Goal: Task Accomplishment & Management: Manage account settings

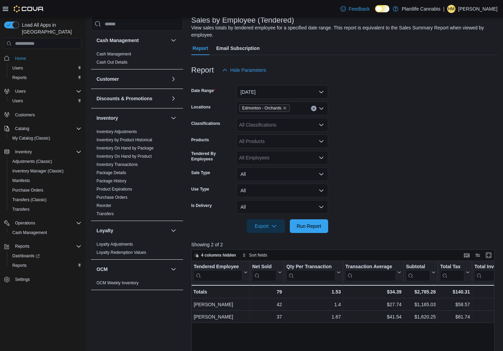
scroll to position [43, 0]
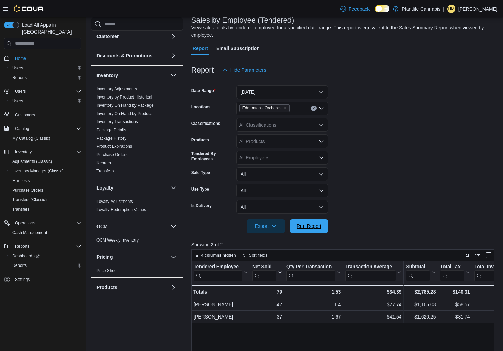
click at [300, 224] on span "Run Report" at bounding box center [309, 226] width 25 height 7
click at [314, 129] on div "All Classifications" at bounding box center [282, 125] width 92 height 14
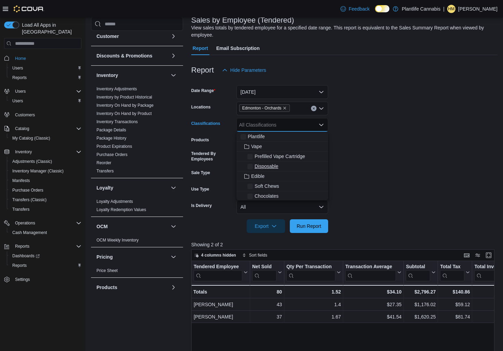
drag, startPoint x: 314, startPoint y: 129, endPoint x: 316, endPoint y: 169, distance: 40.1
click at [314, 129] on div "All Classifications" at bounding box center [282, 125] width 92 height 14
click at [276, 164] on span "Accessory Group" at bounding box center [269, 161] width 37 height 7
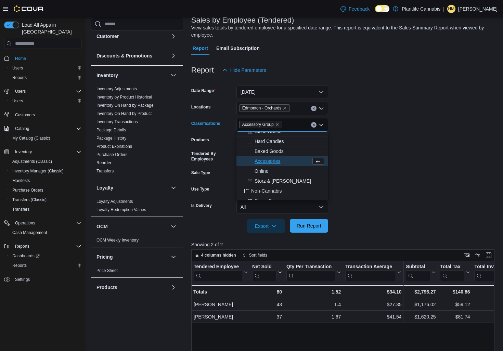
click at [302, 223] on span "Run Report" at bounding box center [309, 225] width 25 height 7
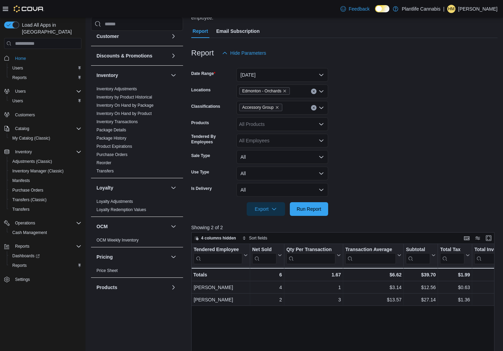
scroll to position [64, 0]
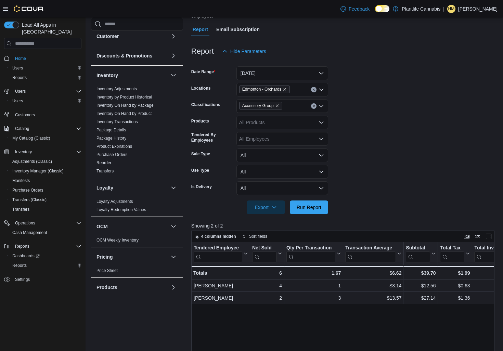
click at [314, 107] on icon "Clear input" at bounding box center [314, 106] width 2 height 2
click at [314, 107] on div "Accessory Group" at bounding box center [282, 106] width 92 height 14
click at [320, 203] on span "Run Report" at bounding box center [309, 207] width 30 height 14
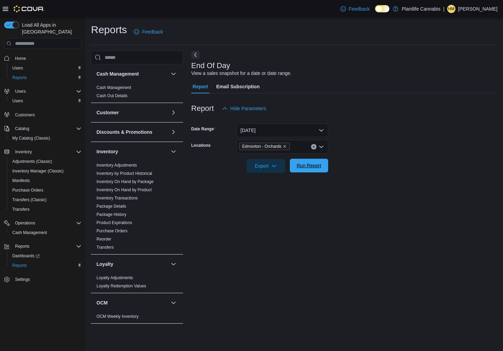
click at [292, 163] on button "Run Report" at bounding box center [309, 166] width 38 height 14
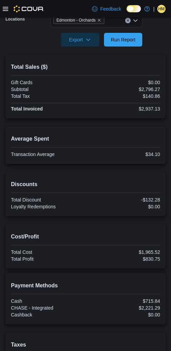
scroll to position [123, 0]
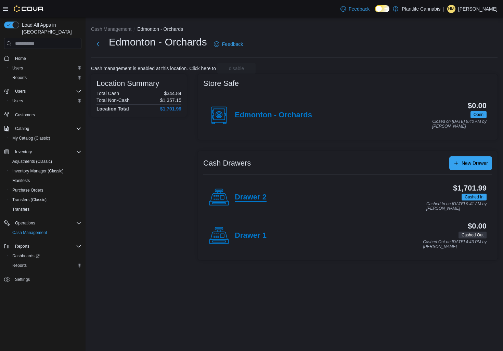
drag, startPoint x: 239, startPoint y: 194, endPoint x: 244, endPoint y: 189, distance: 7.3
click at [239, 194] on h4 "Drawer 2" at bounding box center [251, 197] width 32 height 9
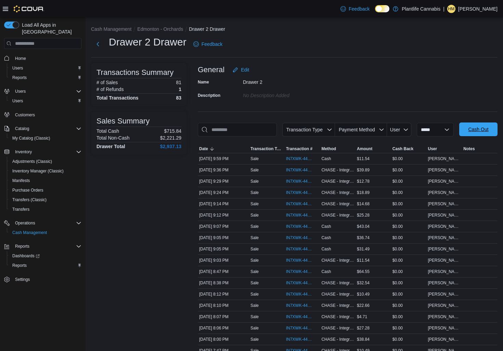
click at [463, 136] on span "Cash Out" at bounding box center [478, 129] width 30 height 14
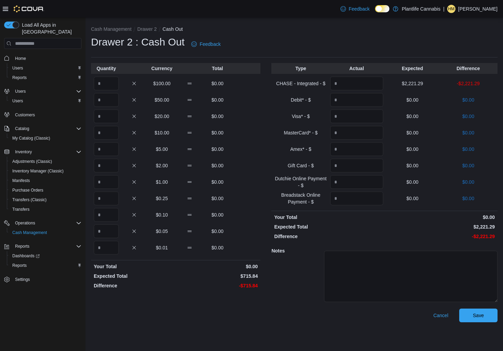
click at [455, 312] on div "Cancel Save" at bounding box center [384, 316] width 226 height 14
click at [458, 312] on div "Cancel Save" at bounding box center [384, 316] width 226 height 14
click at [466, 313] on span "Save" at bounding box center [478, 315] width 30 height 14
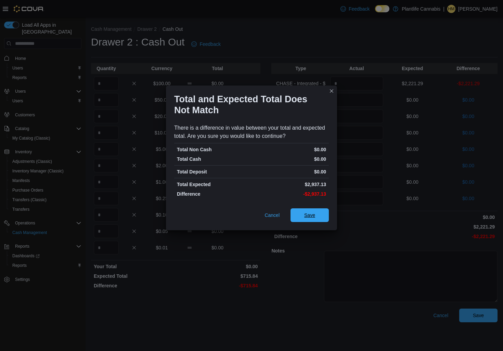
drag, startPoint x: 319, startPoint y: 219, endPoint x: 316, endPoint y: 217, distance: 3.6
click at [319, 219] on span "Save" at bounding box center [310, 215] width 30 height 14
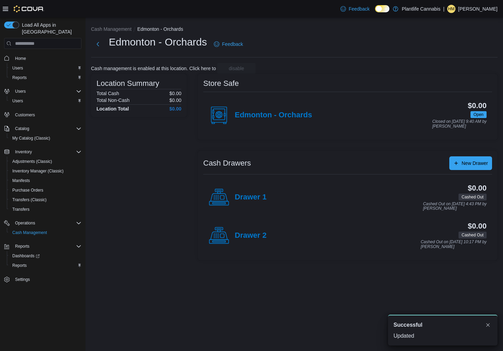
click at [253, 124] on div "Edmonton - Orchards" at bounding box center [260, 115] width 103 height 21
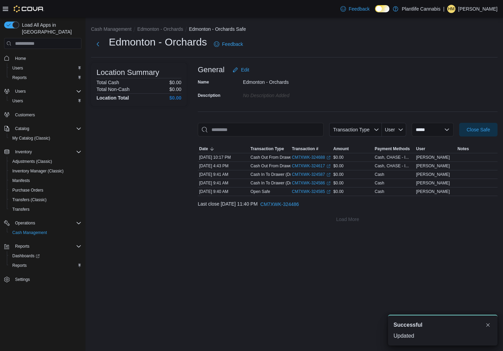
click at [499, 127] on div "**********" at bounding box center [294, 124] width 417 height 214
click at [497, 128] on button "Close Safe" at bounding box center [478, 129] width 38 height 14
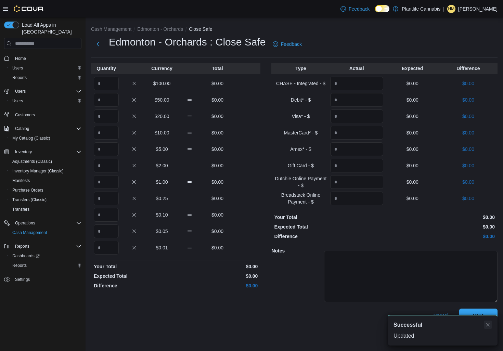
drag, startPoint x: 491, startPoint y: 326, endPoint x: 488, endPoint y: 321, distance: 5.7
click at [491, 326] on button "Dismiss toast" at bounding box center [488, 325] width 8 height 8
click at [487, 319] on span "Save" at bounding box center [478, 316] width 30 height 14
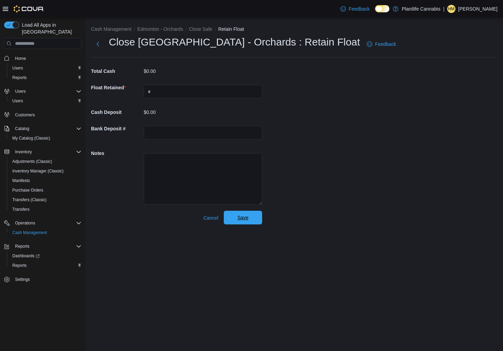
click at [256, 219] on span "Save" at bounding box center [243, 218] width 30 height 14
